Goal: Task Accomplishment & Management: Manage account settings

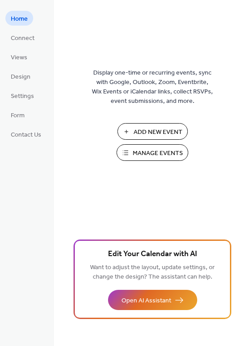
click at [164, 154] on span "Manage Events" at bounding box center [158, 153] width 50 height 9
click at [22, 72] on span "Design" at bounding box center [21, 76] width 20 height 9
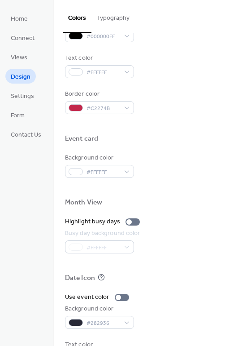
scroll to position [384, 0]
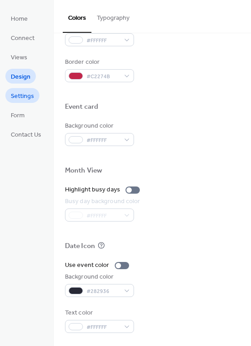
click at [18, 99] on span "Settings" at bounding box center [22, 96] width 23 height 9
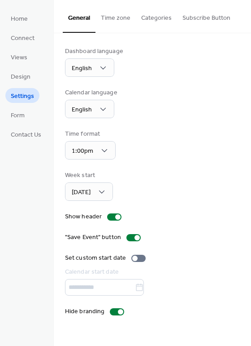
click at [111, 21] on button "Time zone" at bounding box center [116, 16] width 40 height 32
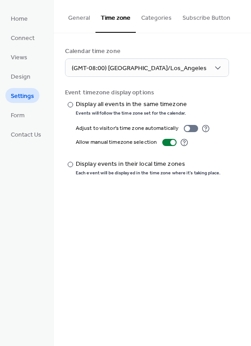
click at [154, 20] on button "Categories" at bounding box center [156, 16] width 41 height 32
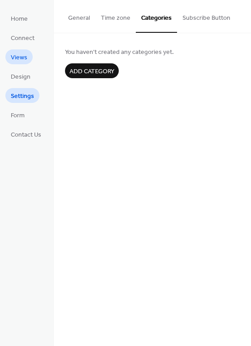
click at [18, 59] on span "Views" at bounding box center [19, 57] width 17 height 9
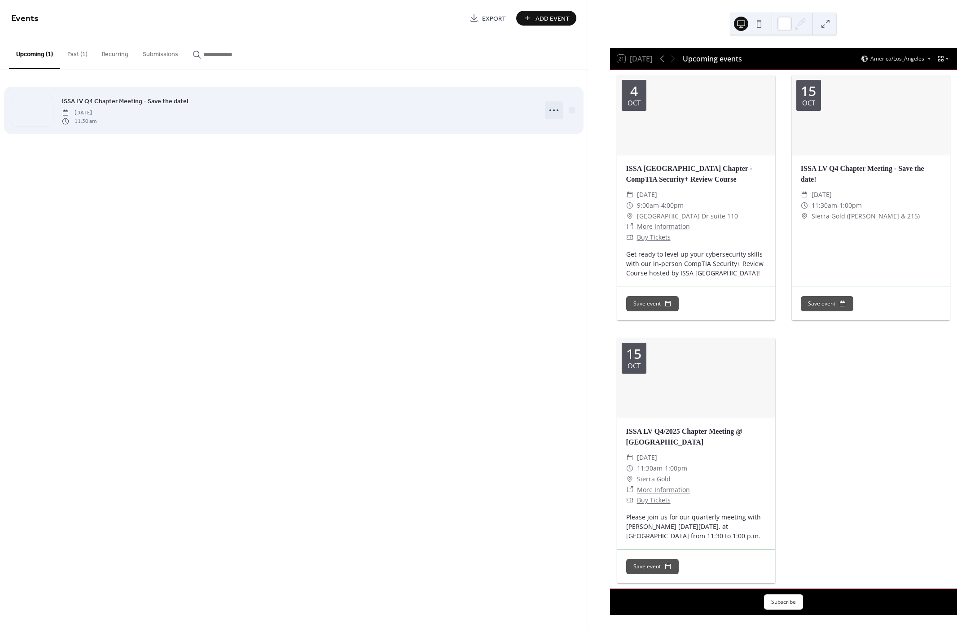
click at [552, 112] on icon at bounding box center [554, 110] width 14 height 14
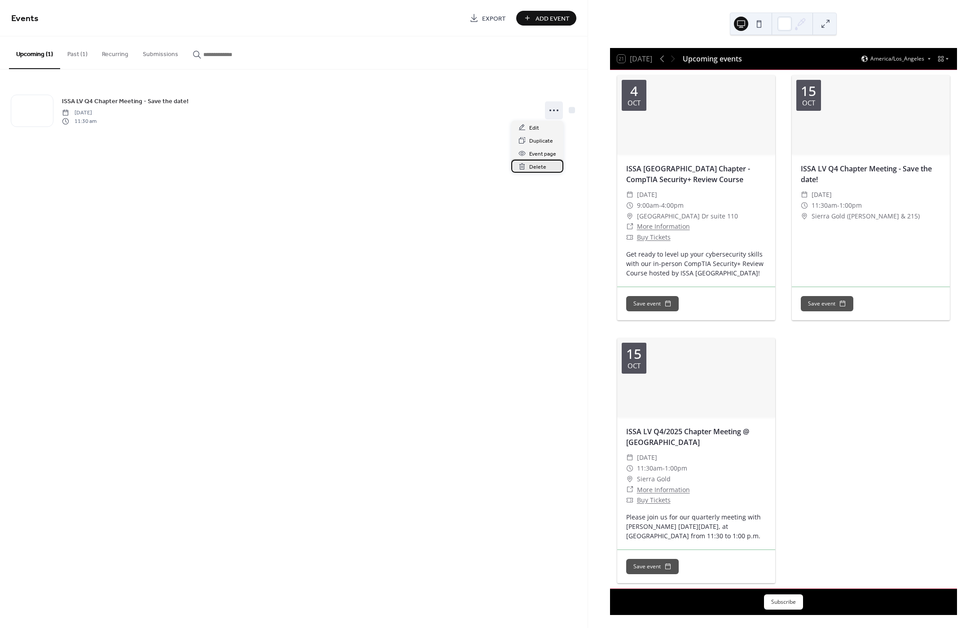
click at [535, 166] on span "Delete" at bounding box center [537, 166] width 17 height 9
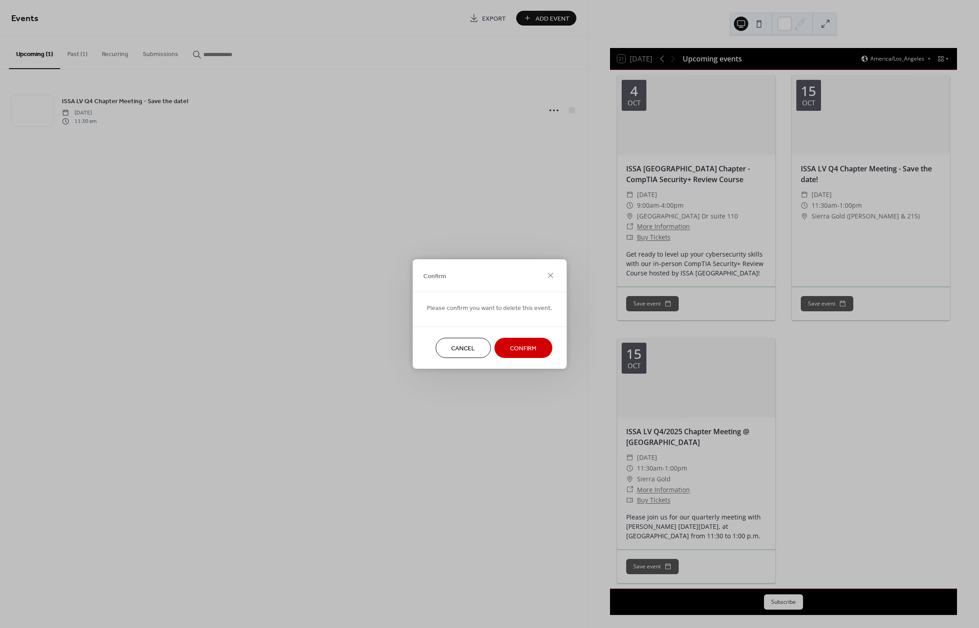
click at [520, 349] on span "Confirm" at bounding box center [523, 348] width 26 height 9
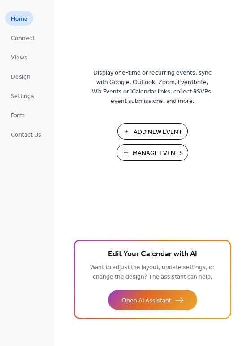
click at [152, 150] on span "Manage Events" at bounding box center [158, 153] width 50 height 9
